Goal: Transaction & Acquisition: Obtain resource

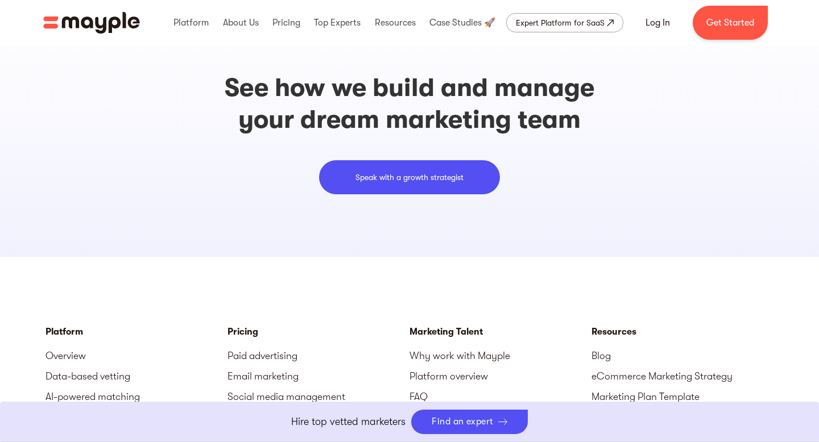
scroll to position [3474, 0]
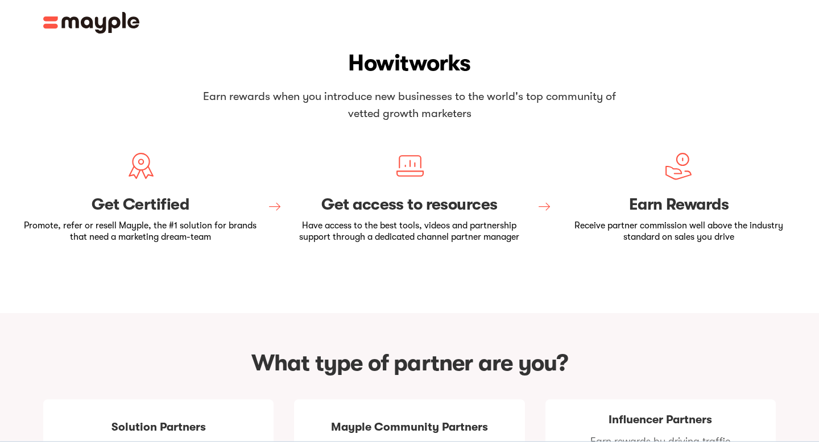
scroll to position [326, 0]
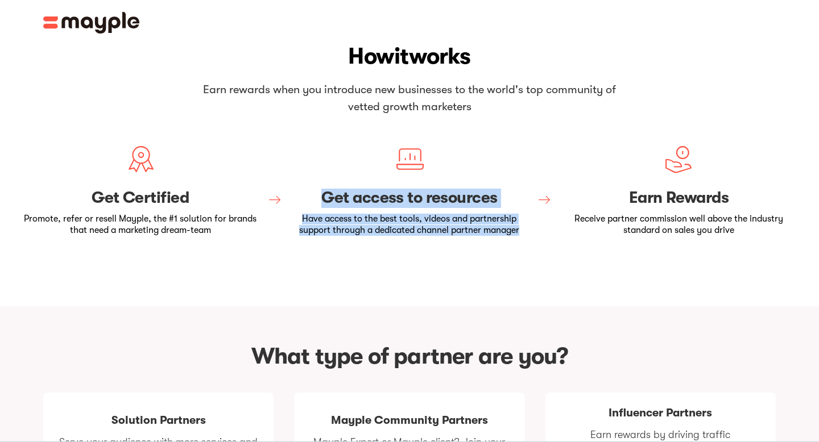
drag, startPoint x: 313, startPoint y: 196, endPoint x: 527, endPoint y: 231, distance: 217.3
click at [527, 231] on div "Get access to resources Have access to the best tools, videos and partnership s…" at bounding box center [408, 211] width 239 height 50
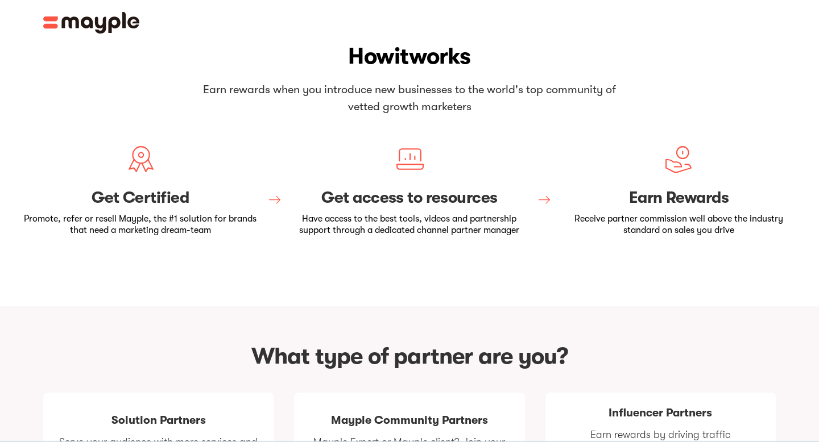
click at [408, 226] on p "Have access to the best tools, videos and partnership support through a dedicat…" at bounding box center [408, 225] width 239 height 22
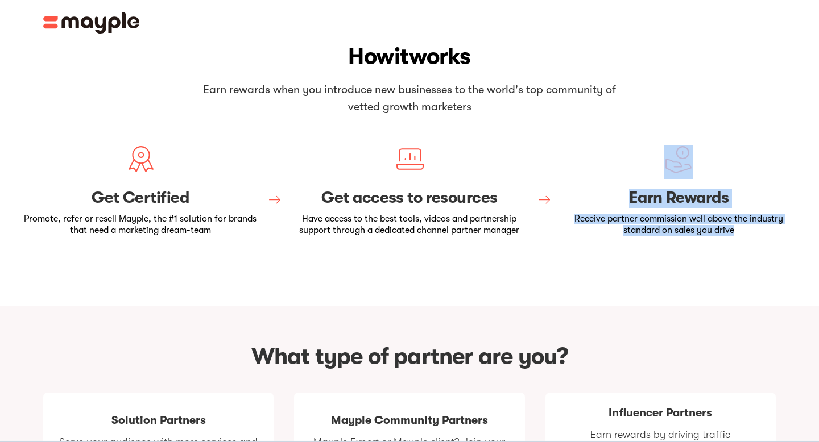
drag, startPoint x: 767, startPoint y: 227, endPoint x: 591, endPoint y: 173, distance: 184.0
click at [591, 173] on div "Earn Rewards Receive partner commission well above the industry standard on sal…" at bounding box center [678, 190] width 239 height 91
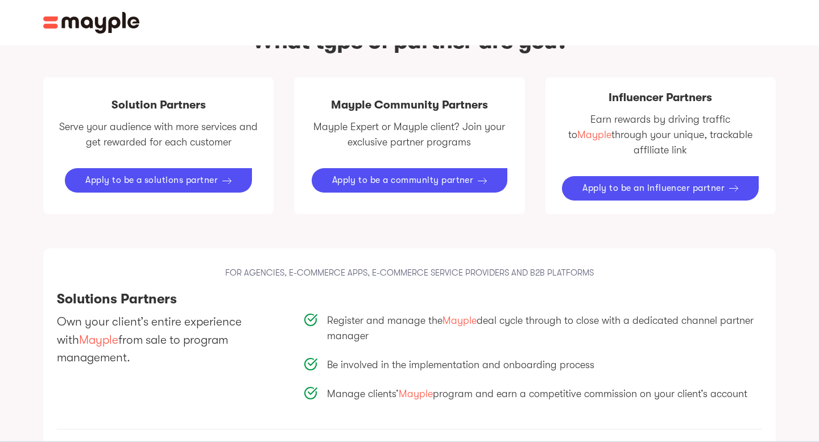
scroll to position [640, 0]
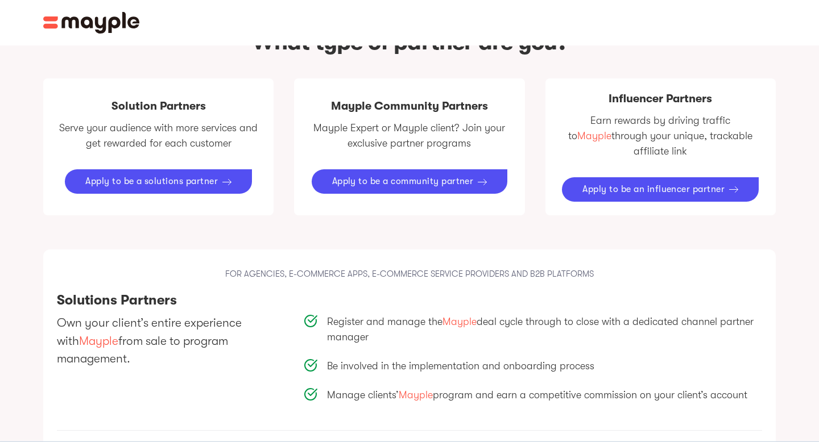
drag, startPoint x: 684, startPoint y: 138, endPoint x: 763, endPoint y: 136, distance: 79.6
click at [765, 137] on div "Influencer Partners Earn rewards by driving traffic to [GEOGRAPHIC_DATA] throug…" at bounding box center [660, 146] width 230 height 137
click at [619, 122] on p "Earn rewards by driving traffic to [GEOGRAPHIC_DATA] through your unique, track…" at bounding box center [660, 136] width 203 height 46
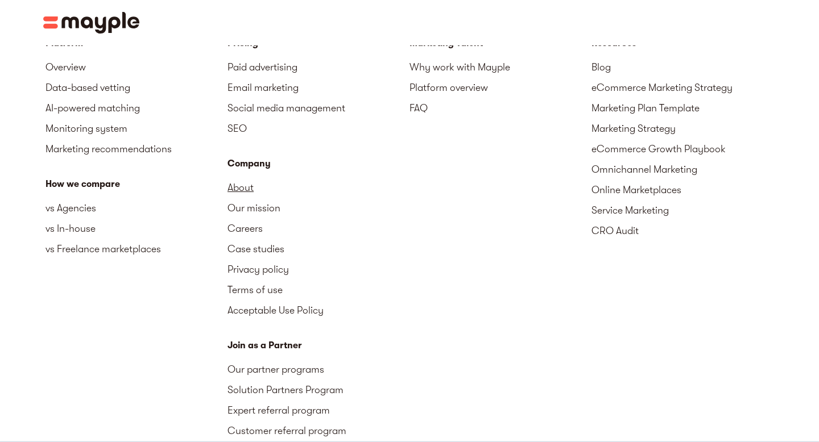
scroll to position [1847, 0]
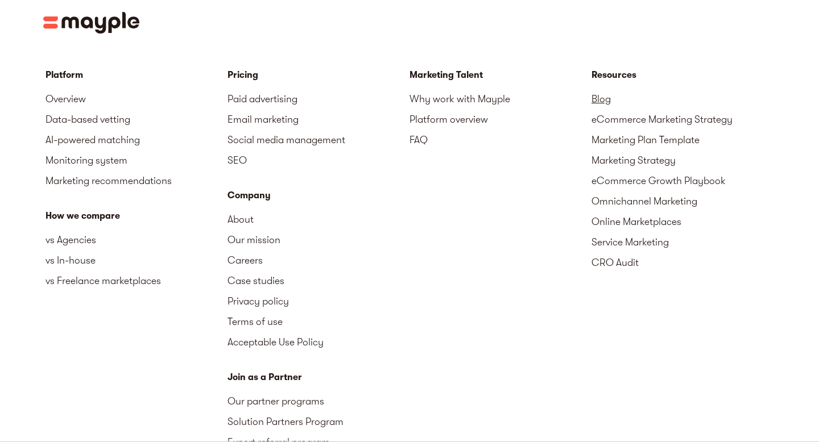
click at [604, 89] on link "Blog" at bounding box center [682, 99] width 182 height 20
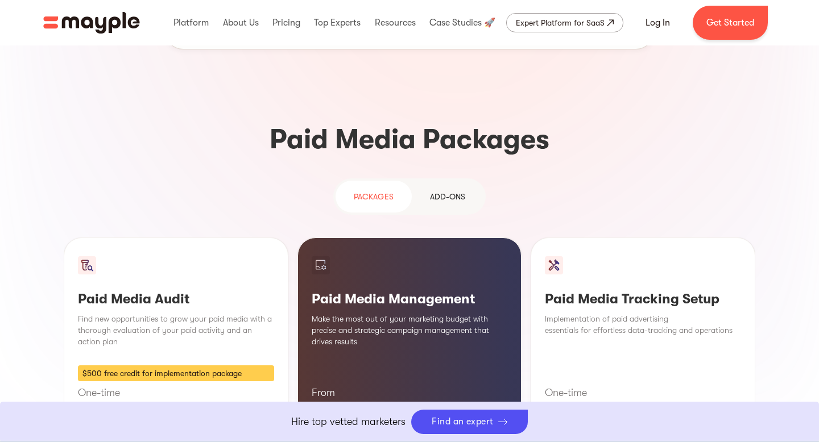
scroll to position [820, 0]
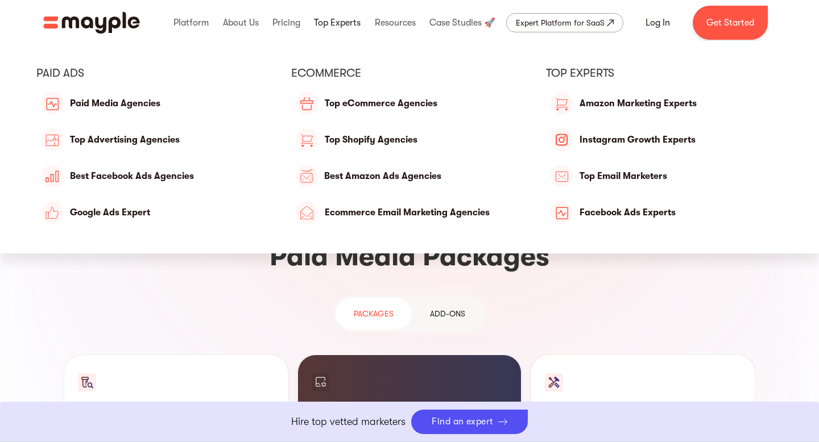
click at [336, 24] on link at bounding box center [337, 23] width 52 height 36
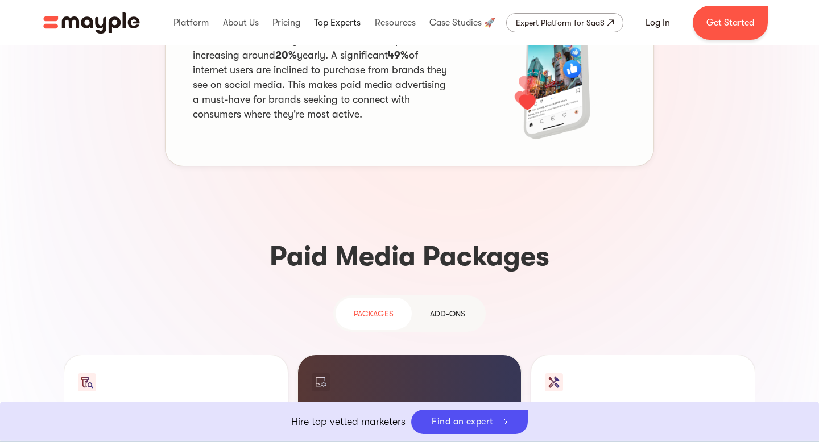
click at [334, 19] on link at bounding box center [337, 23] width 52 height 36
click at [76, 25] on img "home" at bounding box center [91, 23] width 97 height 22
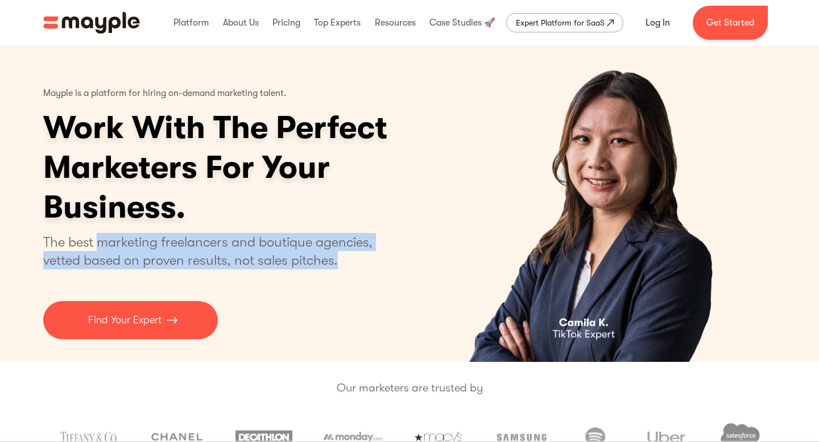
drag, startPoint x: 98, startPoint y: 239, endPoint x: 341, endPoint y: 259, distance: 243.7
click at [341, 259] on p "The best marketing freelancers and boutique agencies, vetted based on proven re…" at bounding box center [214, 251] width 343 height 36
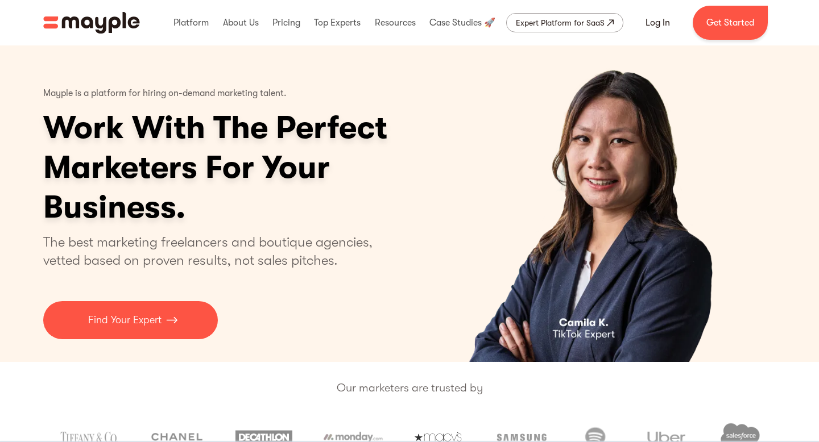
click at [340, 264] on p "The best marketing freelancers and boutique agencies, vetted based on proven re…" at bounding box center [214, 251] width 343 height 36
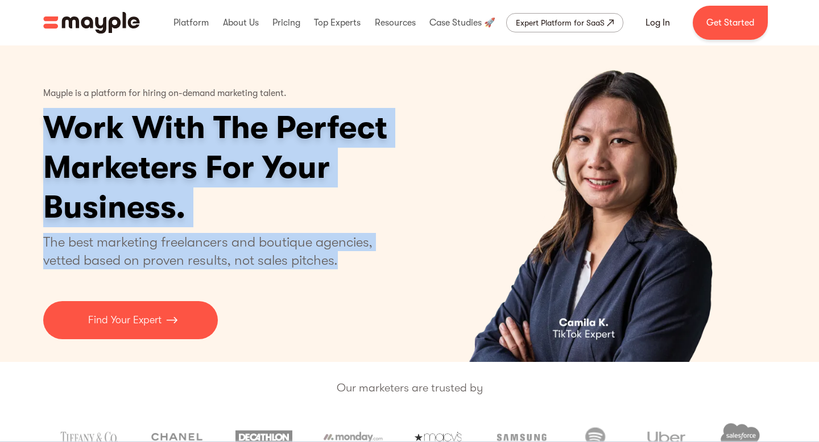
drag, startPoint x: 341, startPoint y: 273, endPoint x: 45, endPoint y: 124, distance: 331.7
click at [45, 124] on div "Mayple is a platform for hiring on-demand marketing talent. Work With The Perfe…" at bounding box center [259, 210] width 432 height 260
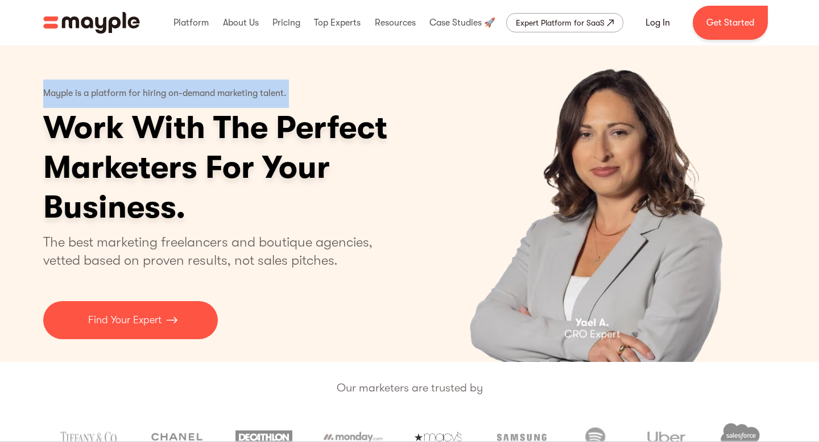
drag, startPoint x: 45, startPoint y: 94, endPoint x: 322, endPoint y: 90, distance: 277.0
click at [322, 90] on div "Mayple is a platform for hiring on-demand marketing talent. Work With The Perfe…" at bounding box center [259, 210] width 432 height 260
click at [564, 24] on div "Expert Platform for SaaS" at bounding box center [560, 23] width 89 height 14
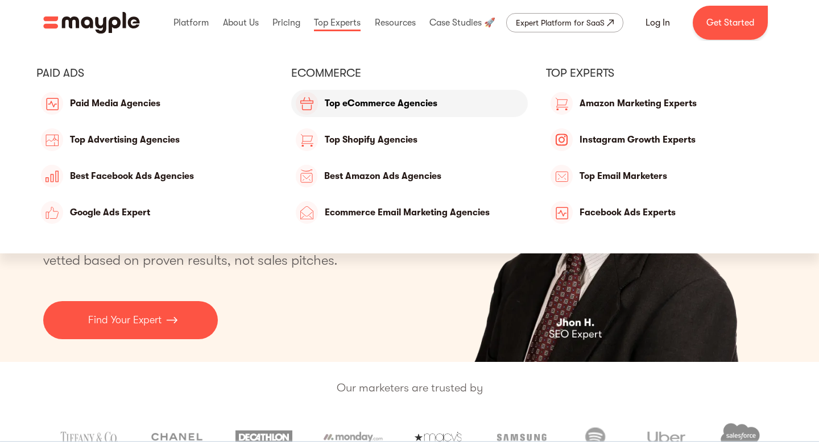
click at [349, 100] on link "Top eCommerce Agencies" at bounding box center [409, 103] width 237 height 27
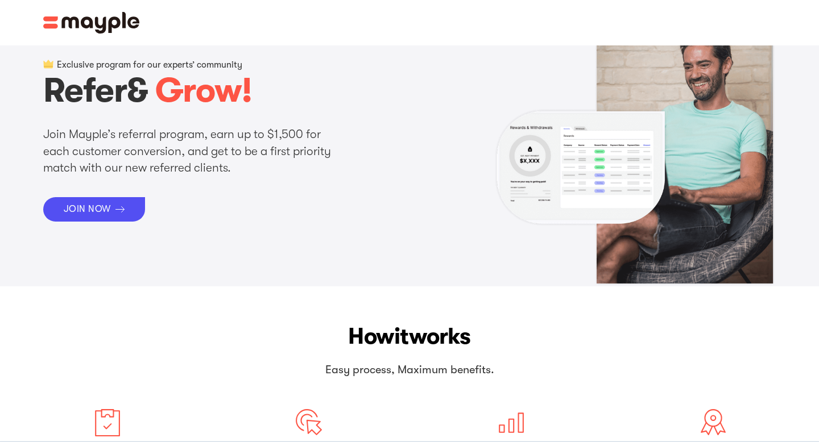
scroll to position [7, 0]
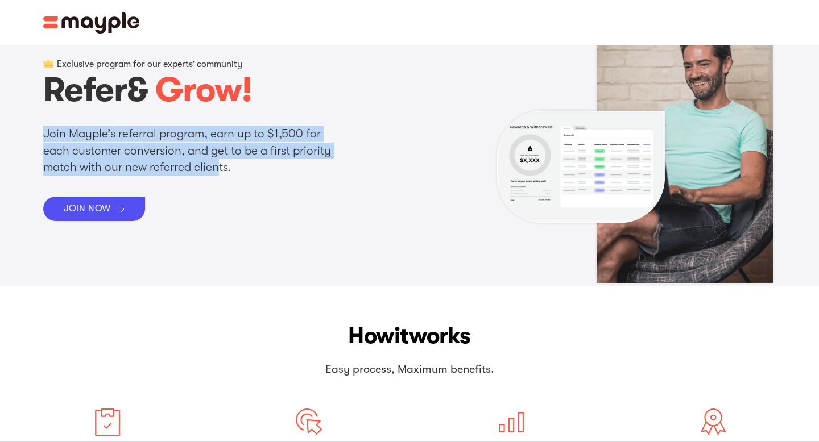
drag, startPoint x: 42, startPoint y: 137, endPoint x: 221, endPoint y: 175, distance: 183.0
click at [224, 173] on div "Exclusive program for our experts’ community Refer & Grow! [PERSON_NAME]’s refe…" at bounding box center [409, 151] width 751 height 270
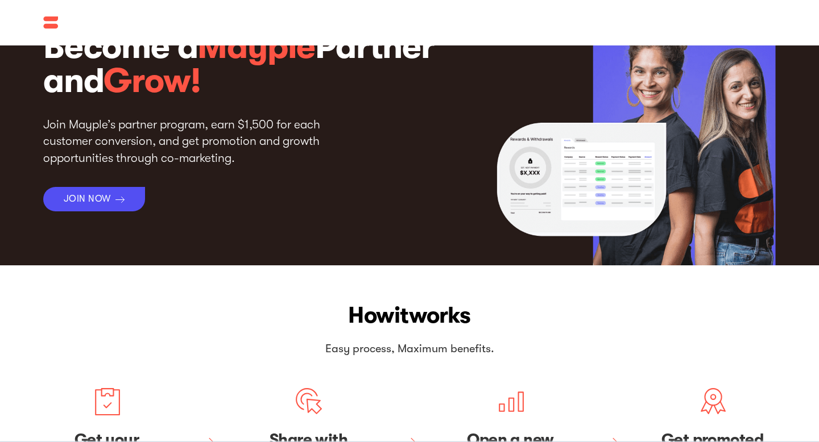
scroll to position [26, 0]
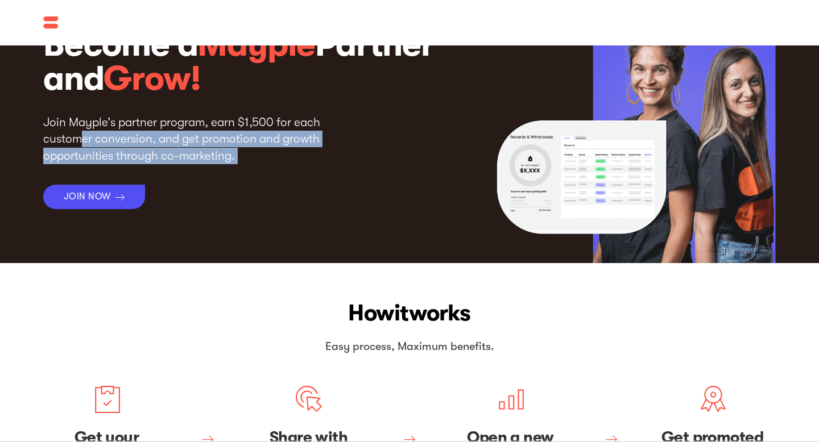
drag, startPoint x: 81, startPoint y: 131, endPoint x: 226, endPoint y: 165, distance: 149.5
click at [226, 166] on div "Become a Mayple Partner and Grow! Join Mayple’s partner program, earn $1,500 fo…" at bounding box center [254, 118] width 423 height 181
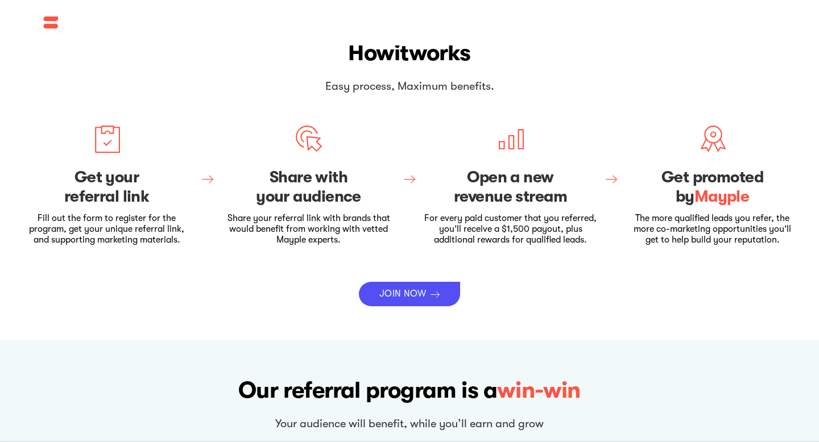
scroll to position [288, 0]
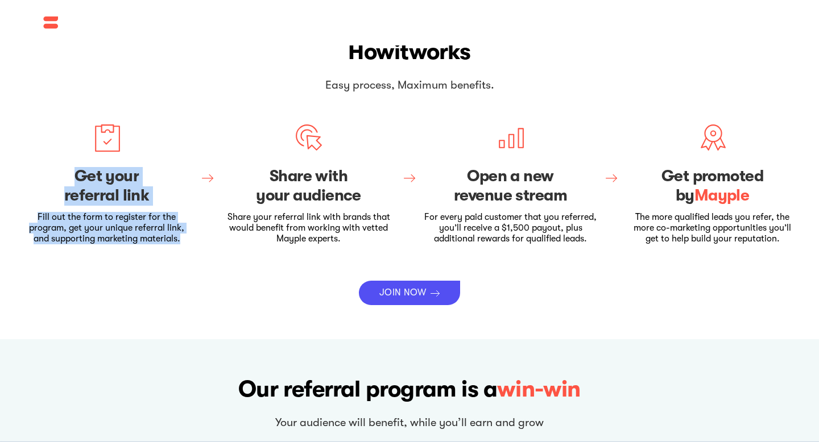
drag, startPoint x: 72, startPoint y: 177, endPoint x: 183, endPoint y: 238, distance: 126.7
click at [183, 238] on div "Get your referral link Fill out the form to register for the program, get your …" at bounding box center [106, 183] width 172 height 121
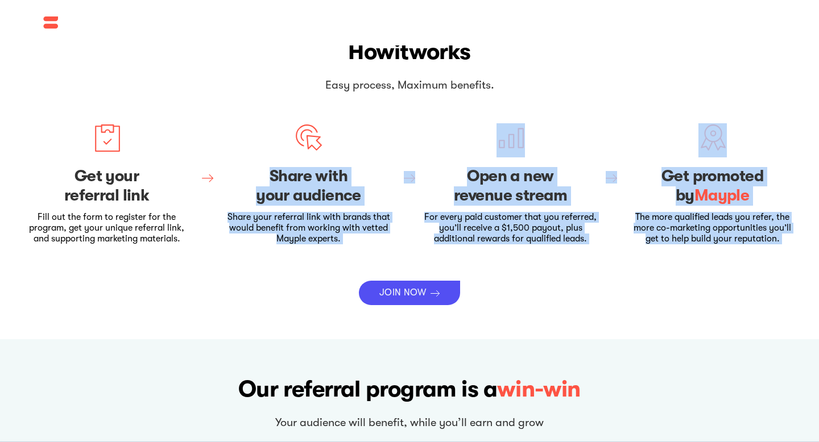
drag, startPoint x: 268, startPoint y: 173, endPoint x: 351, endPoint y: 252, distance: 114.3
click at [351, 253] on div "Get your referral link Fill out the form to register for the program, get your …" at bounding box center [409, 208] width 778 height 193
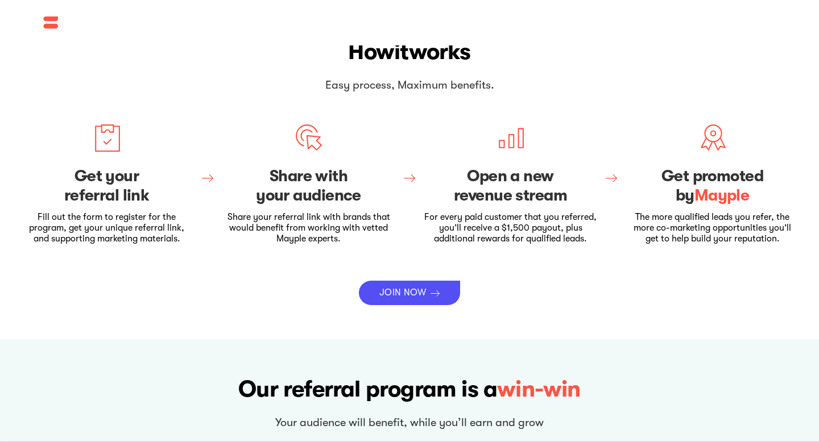
click at [493, 235] on p "For every paid customer that you referred, you’ll receive a $1,500 payout, plus…" at bounding box center [510, 228] width 172 height 33
